Goal: Transaction & Acquisition: Purchase product/service

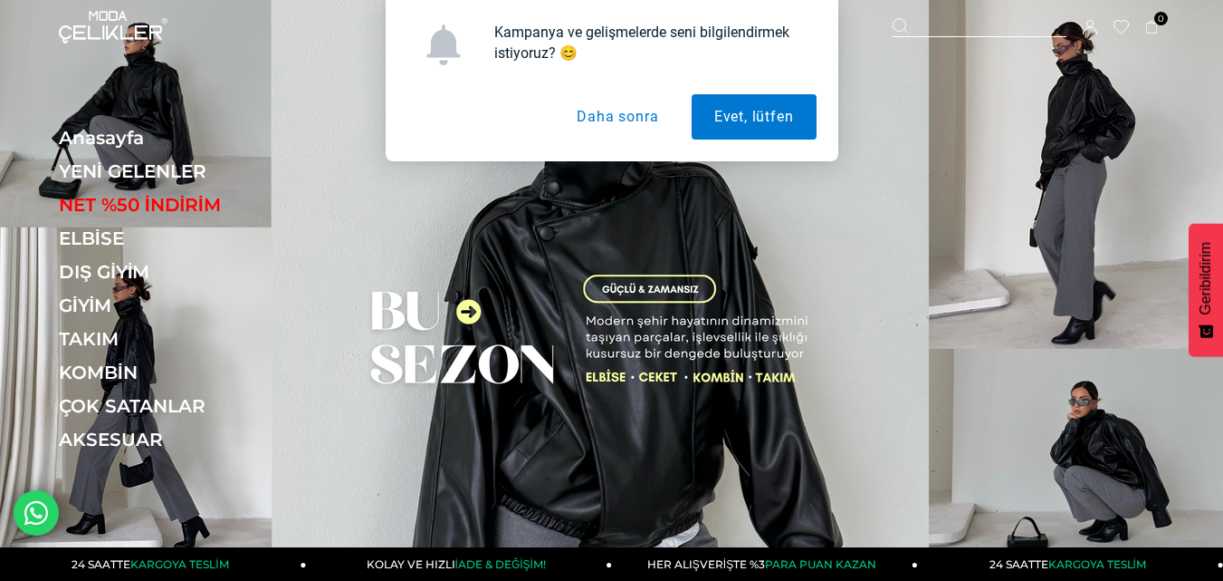
click at [602, 114] on button "Daha sonra" at bounding box center [617, 116] width 127 height 45
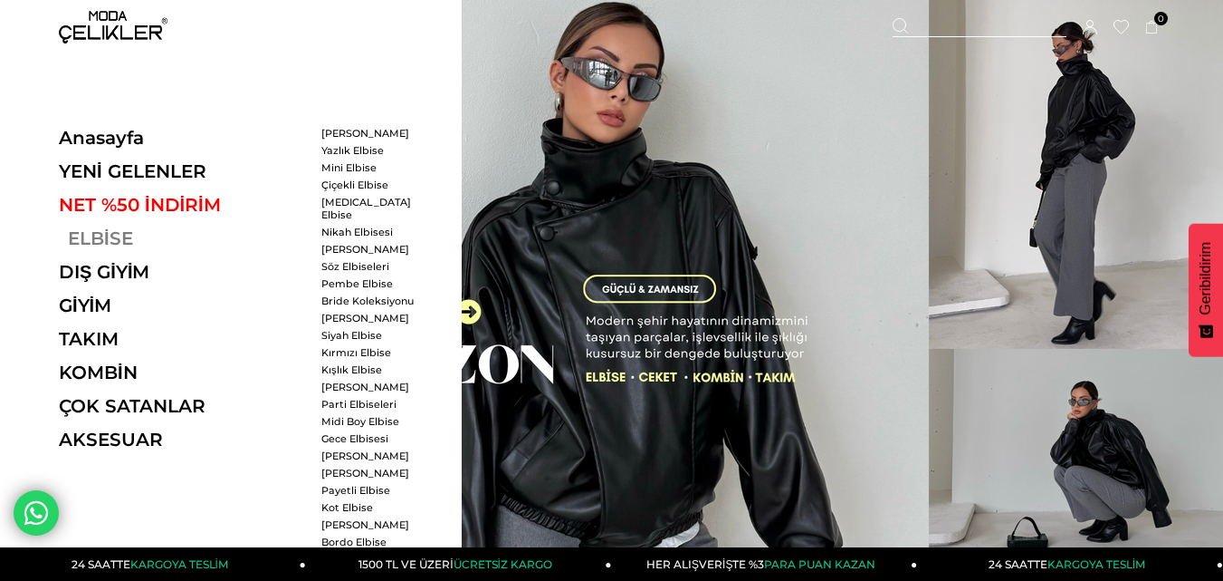
click at [85, 233] on link "ELBİSE" at bounding box center [183, 238] width 249 height 22
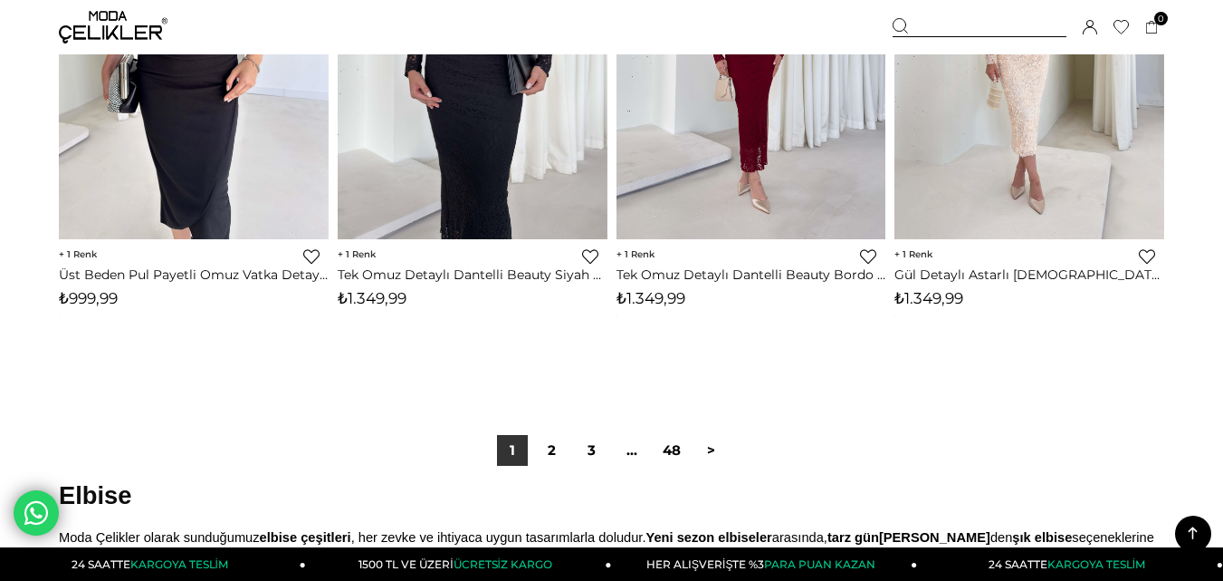
scroll to position [10233, 0]
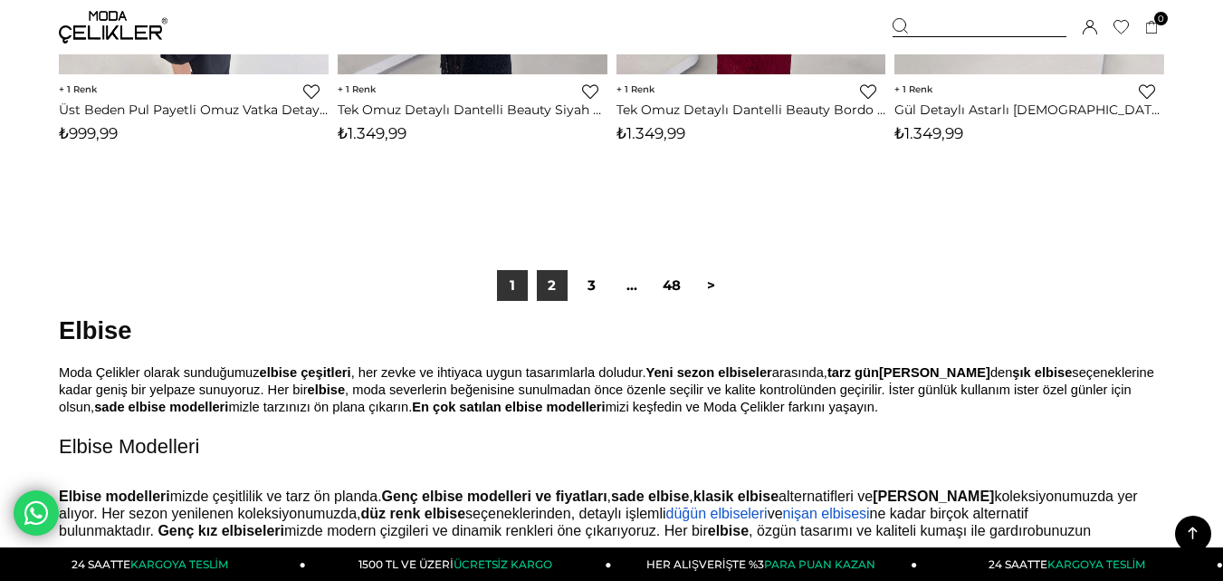
click at [537, 281] on link "2" at bounding box center [552, 285] width 31 height 31
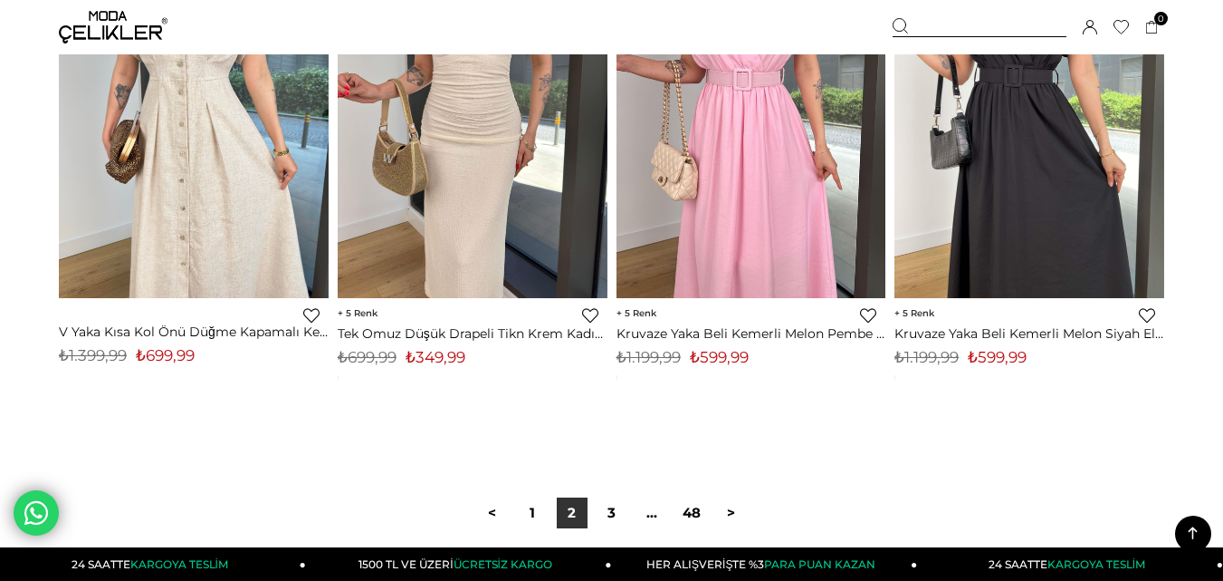
scroll to position [10324, 0]
